Goal: Task Accomplishment & Management: Complete application form

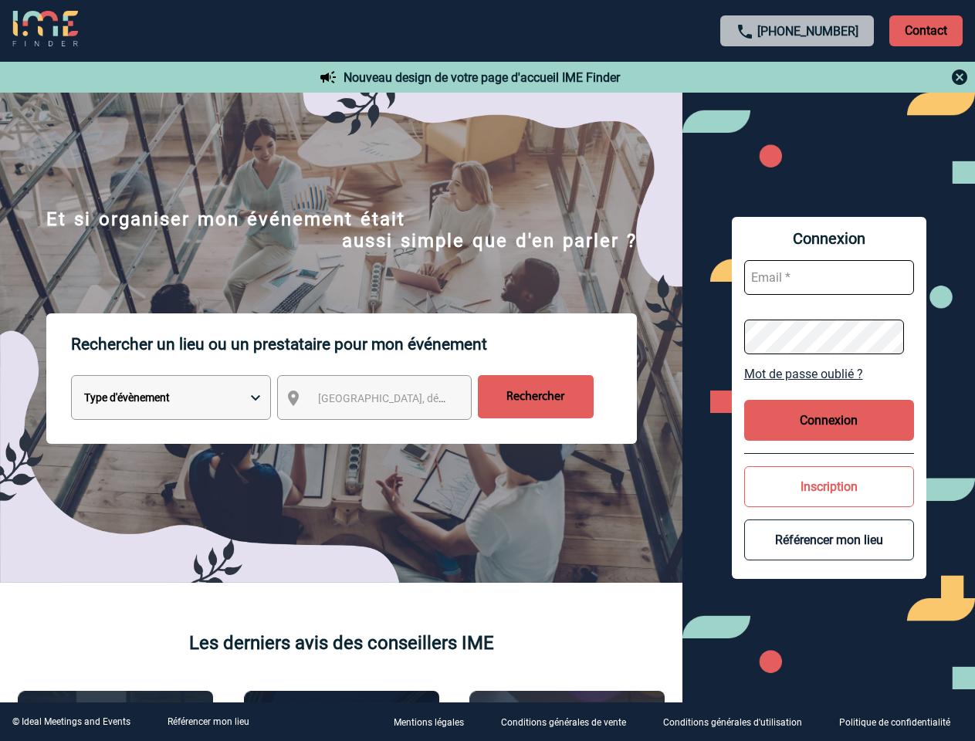
click at [487, 371] on p "Rechercher un lieu ou un prestataire pour mon événement" at bounding box center [354, 344] width 566 height 62
click at [926, 30] on p "Contact" at bounding box center [925, 30] width 73 height 31
click at [797, 77] on div at bounding box center [797, 77] width 343 height 19
click at [388, 333] on div at bounding box center [219, 166] width 438 height 333
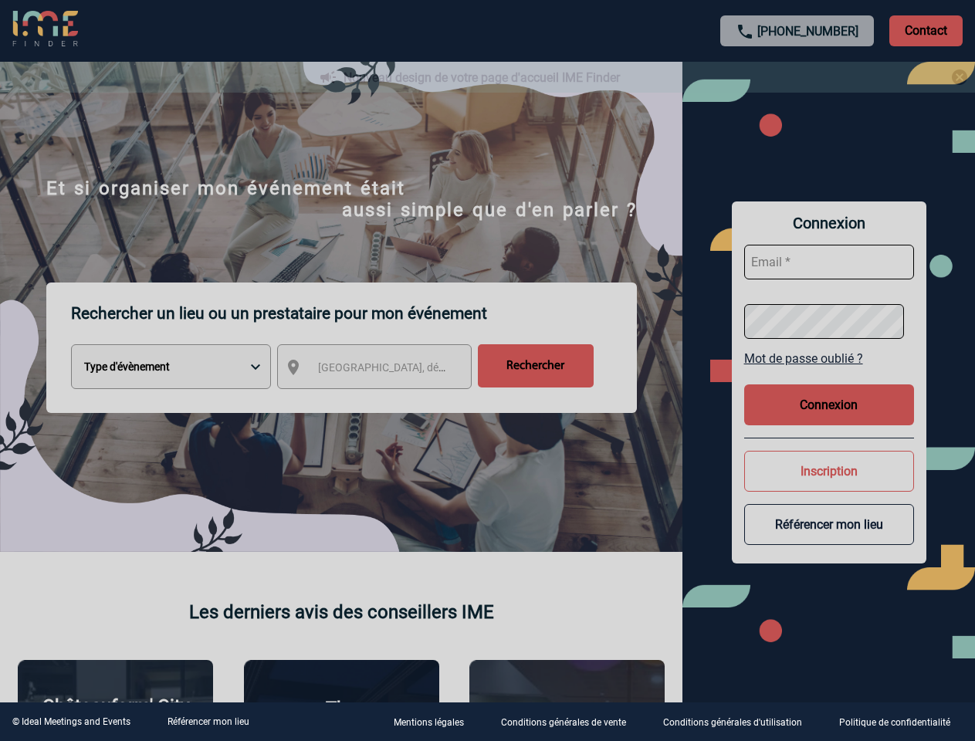
click at [829, 374] on div at bounding box center [487, 370] width 975 height 741
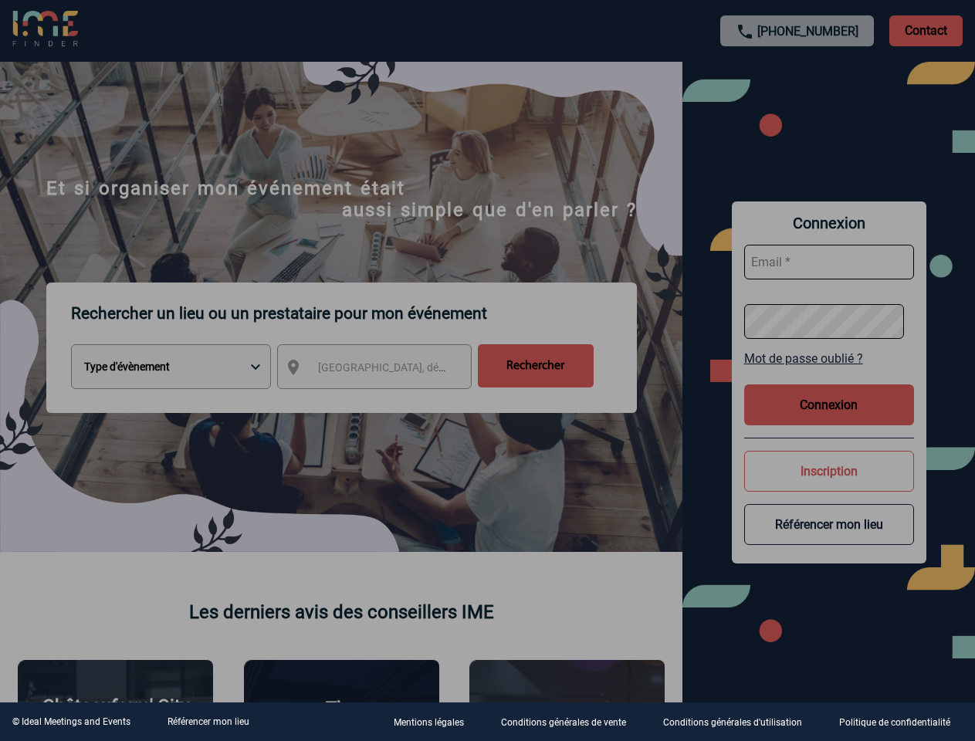
click at [829, 420] on div at bounding box center [487, 370] width 975 height 741
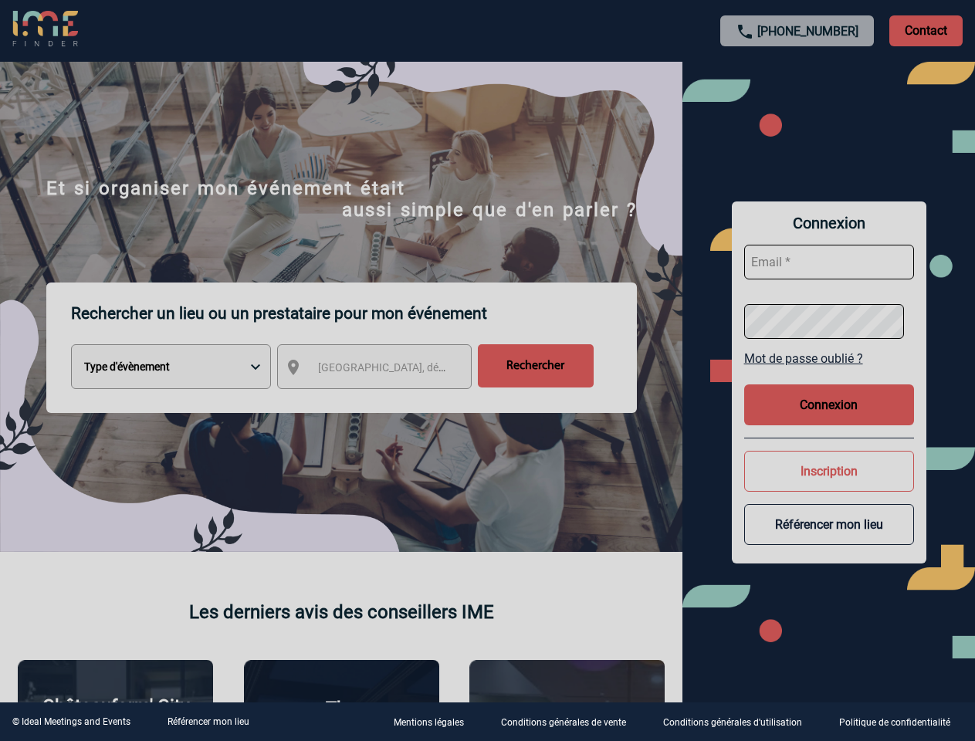
click at [829, 486] on button "Inscription" at bounding box center [829, 471] width 170 height 41
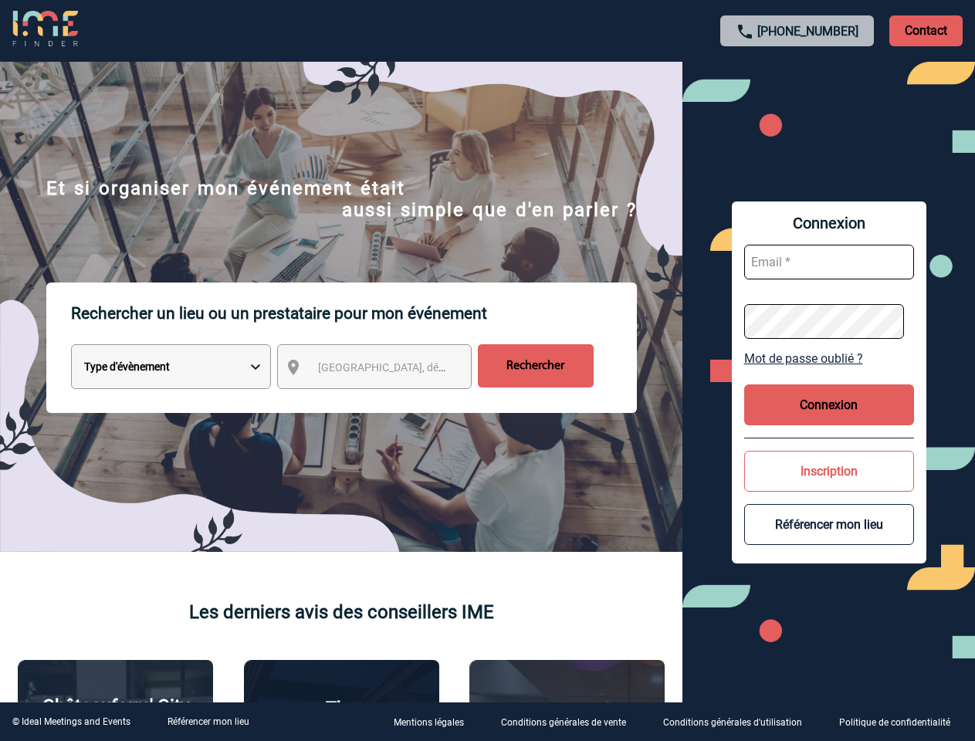
click at [829, 540] on button "Référencer mon lieu" at bounding box center [829, 524] width 170 height 41
click at [208, 722] on link "Référencer mon lieu" at bounding box center [209, 721] width 82 height 11
